Goal: Book appointment/travel/reservation

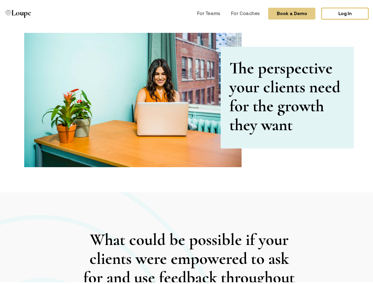
click at [287, 12] on button "Book a Demo" at bounding box center [291, 12] width 47 height 12
